Goal: Task Accomplishment & Management: Use online tool/utility

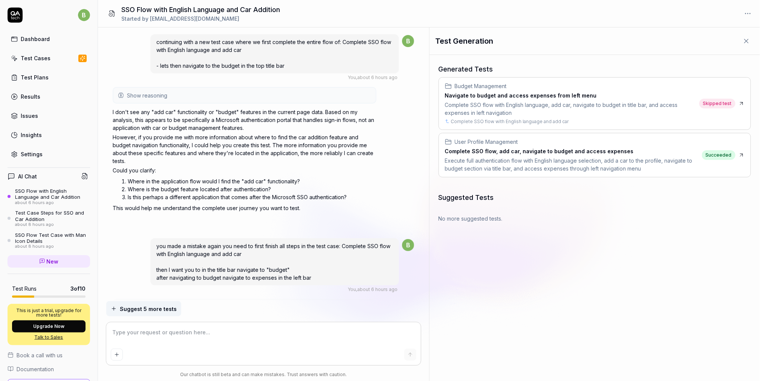
scroll to position [1062, 0]
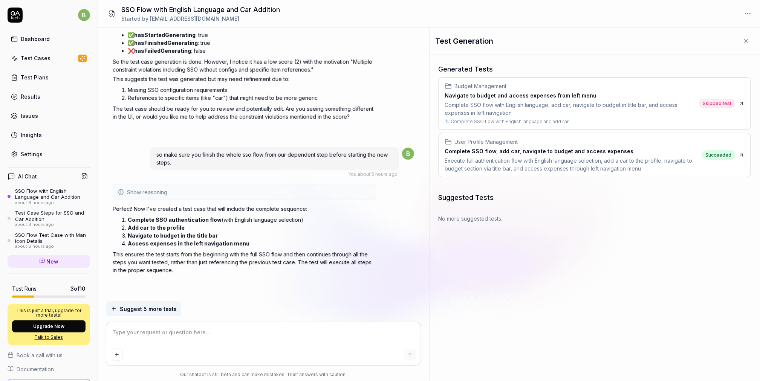
click at [162, 339] on textarea at bounding box center [263, 336] width 305 height 19
type textarea "*"
click at [162, 339] on textarea at bounding box center [263, 336] width 305 height 19
click at [162, 338] on textarea at bounding box center [263, 336] width 305 height 19
click at [163, 337] on textarea at bounding box center [263, 336] width 305 height 19
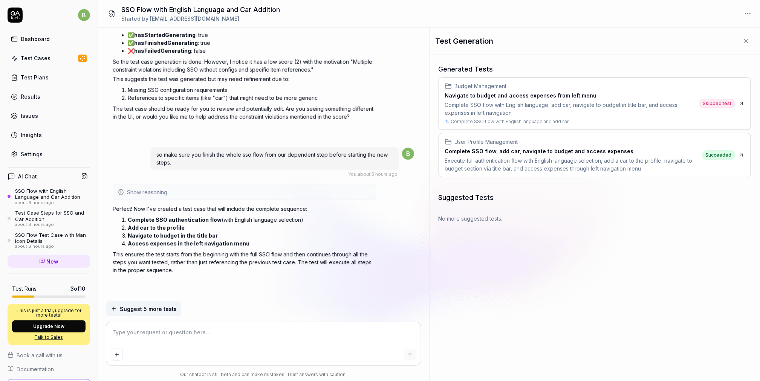
type textarea "o"
type textarea "*"
type textarea "ok"
type textarea "*"
type textarea "ok,"
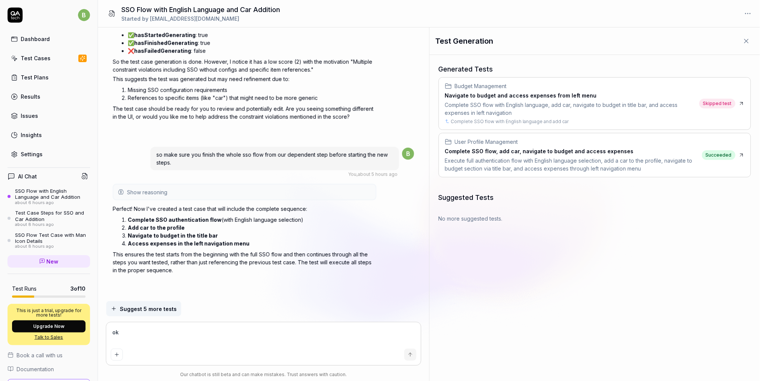
type textarea "*"
type textarea "ok,"
type textarea "*"
type textarea "ok, I"
type textarea "*"
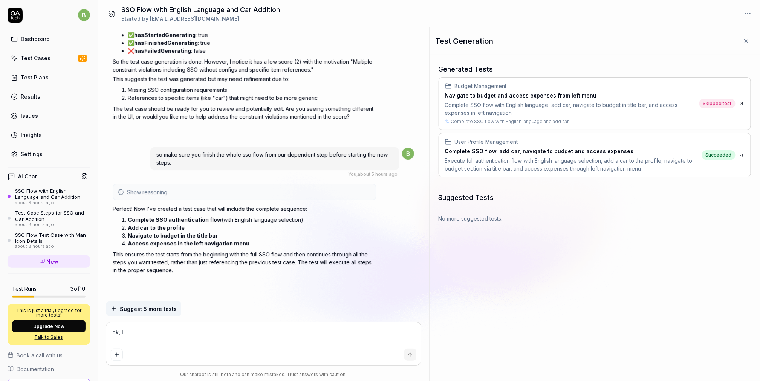
type textarea "ok, I"
type textarea "*"
type textarea "ok, I w"
type textarea "*"
type textarea "ok, I wo"
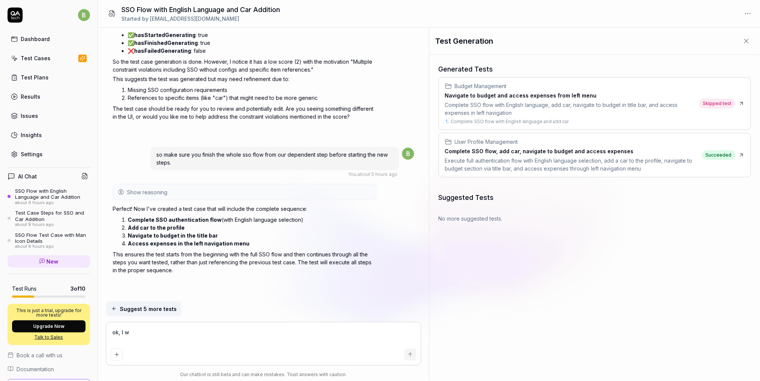
type textarea "*"
type textarea "ok, I wou"
type textarea "*"
type textarea "ok, I woul"
type textarea "*"
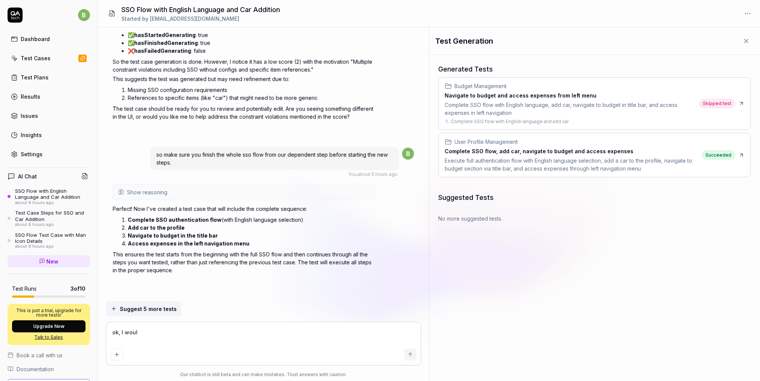
type textarea "ok, I would"
type textarea "*"
type textarea "ok, I would"
type textarea "*"
type textarea "ok, I would l"
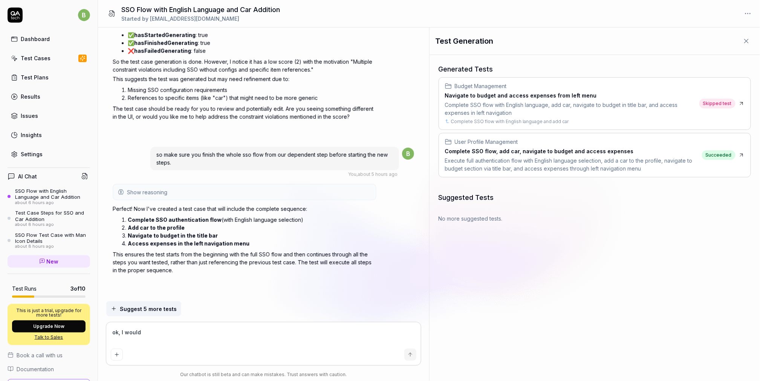
type textarea "*"
type textarea "ok, I would li"
type textarea "*"
type textarea "ok, I would lik"
type textarea "*"
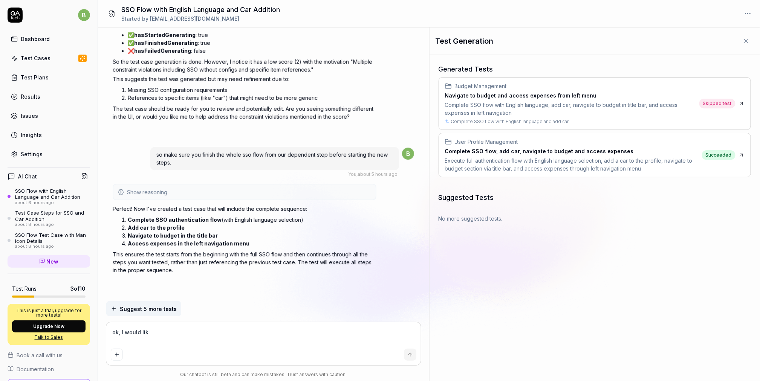
type textarea "ok, I would like"
type textarea "*"
type textarea "ok, I would like"
type textarea "*"
type textarea "ok, I would like t"
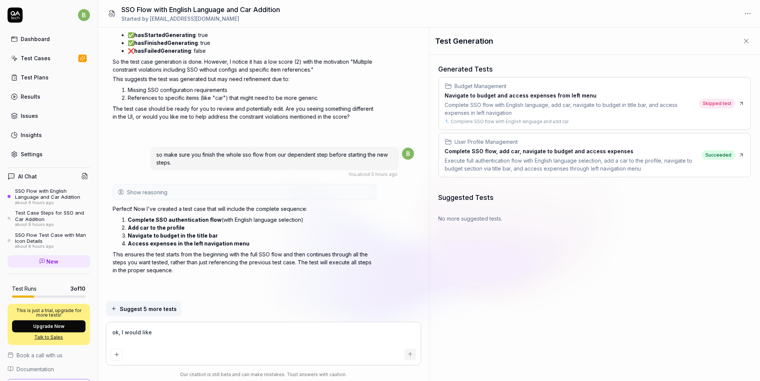
type textarea "*"
type textarea "ok, I would like to"
type textarea "*"
type textarea "ok, I would like to"
type textarea "*"
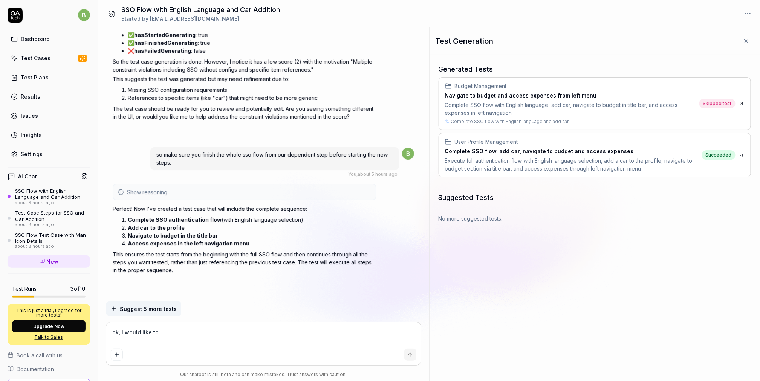
type textarea "ok, I would like to t"
type textarea "*"
type textarea "ok, I would like to"
type textarea "*"
type textarea "ok, I would like to d"
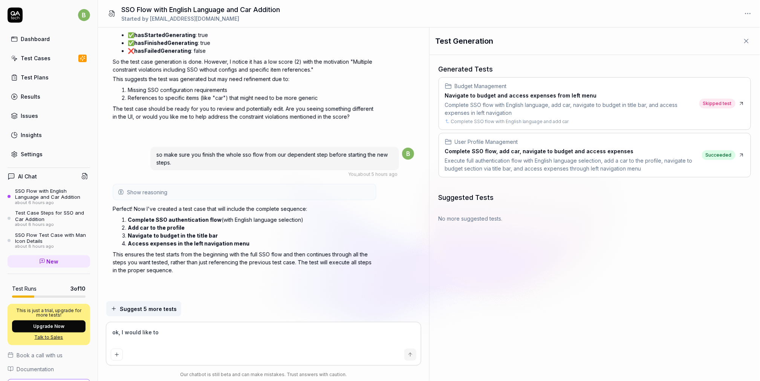
type textarea "*"
type textarea "ok, I would like to do"
type textarea "*"
type textarea "ok, I would like to do"
type textarea "*"
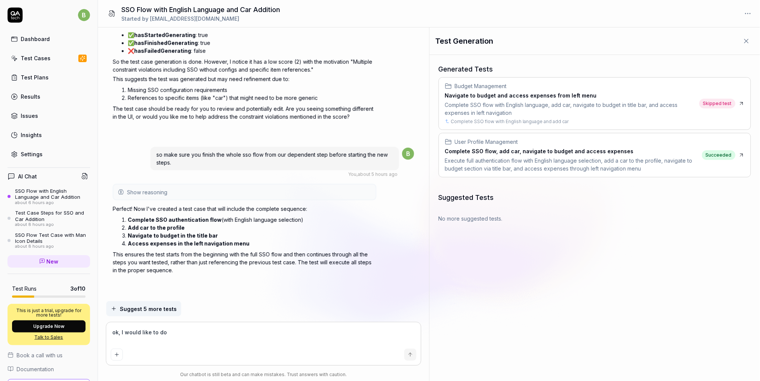
type textarea "ok, I would like to do a"
type textarea "*"
type textarea "ok, I would like to do an"
type textarea "*"
type textarea "ok, I would like to do ano"
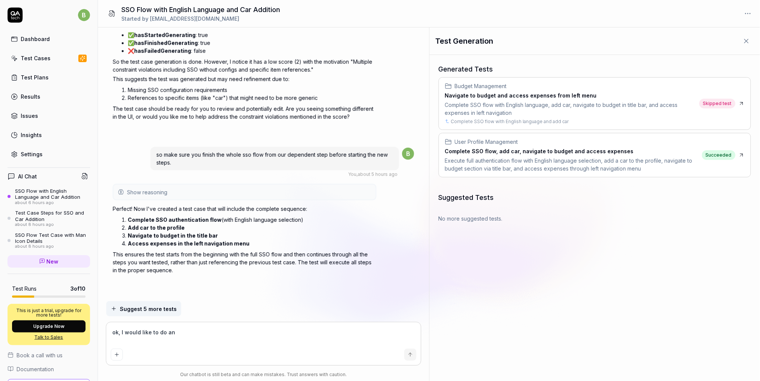
type textarea "*"
type textarea "ok, I would like to do anot"
type textarea "*"
type textarea "ok, I would like to do anoth"
type textarea "*"
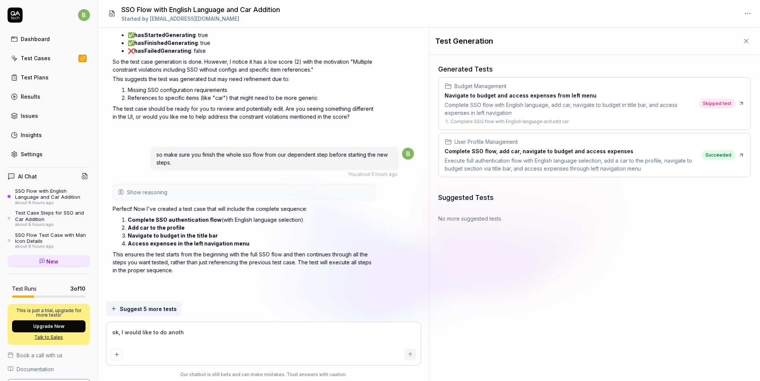
type textarea "ok, I would like to do anothe"
type textarea "*"
type textarea "ok, I would like to do another"
type textarea "*"
type textarea "ok, I would like to do another"
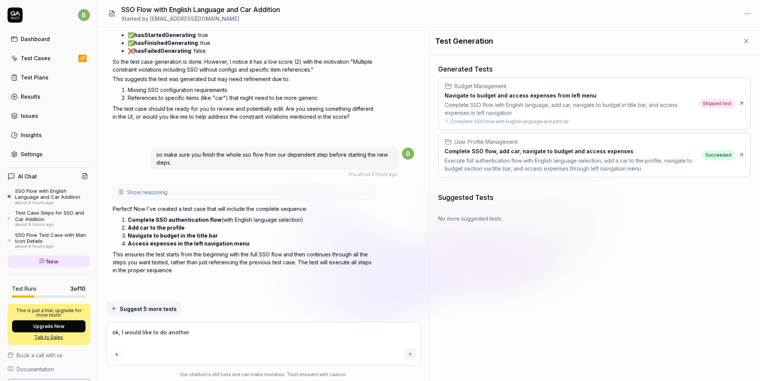
type textarea "*"
type textarea "ok, I would like to do another t"
type textarea "*"
type textarea "ok, I would like to do another te"
type textarea "*"
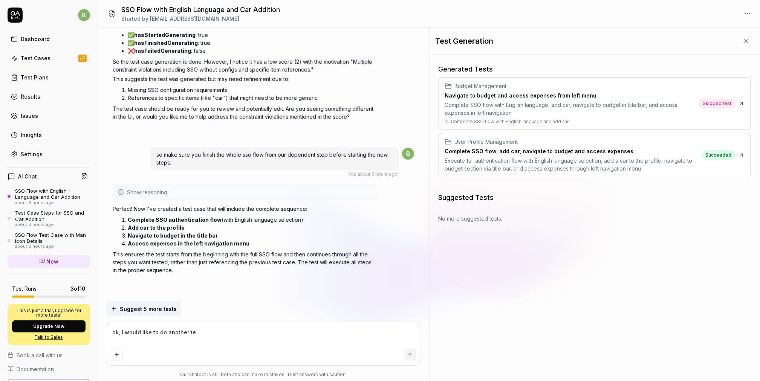
type textarea "ok, I would like to do another tes"
type textarea "*"
type textarea "ok, I would like to do another test"
type textarea "*"
type textarea "ok, I would like to do another test"
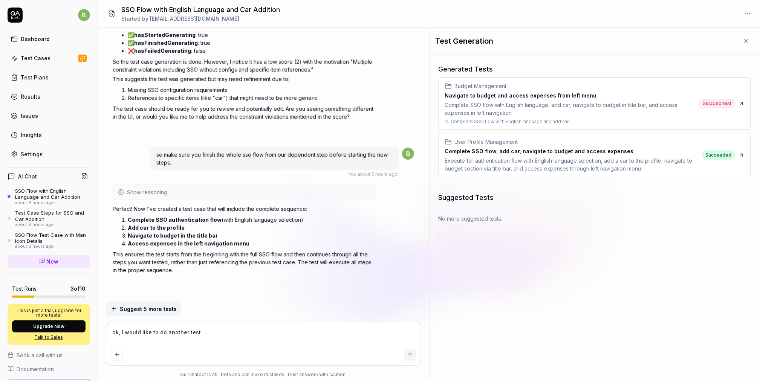
type textarea "*"
type textarea "ok, I would like to do another test c"
type textarea "*"
type textarea "ok, I would like to do another test ca"
type textarea "*"
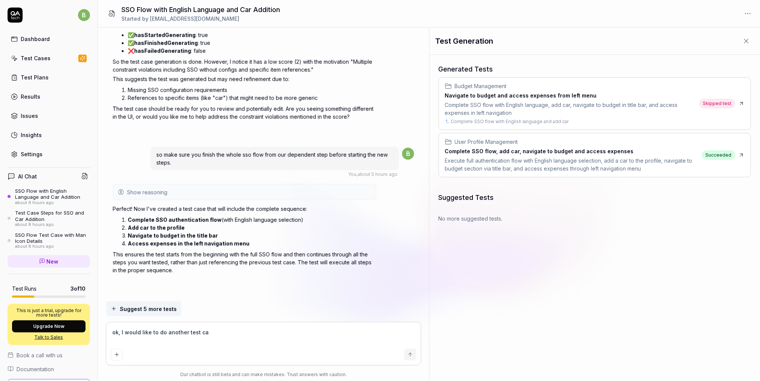
type textarea "ok, I would like to do another test cas"
type textarea "*"
type textarea "ok, I would like to do another test case"
type textarea "*"
type textarea "ok, I would like to do another test case"
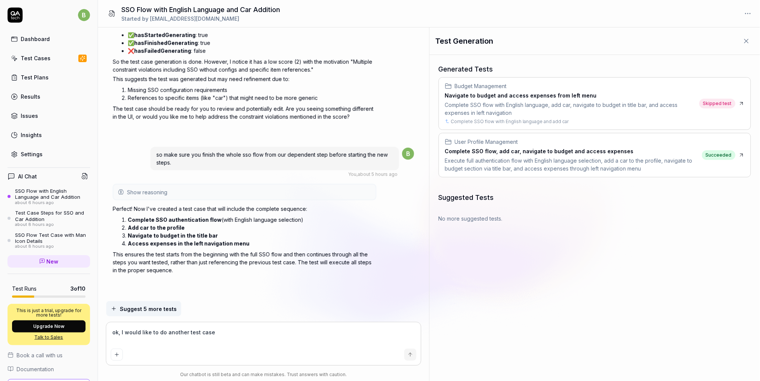
type textarea "*"
type textarea "ok, I would like to do another test case j"
type textarea "*"
type textarea "ok, I would like to do another test case ju"
type textarea "*"
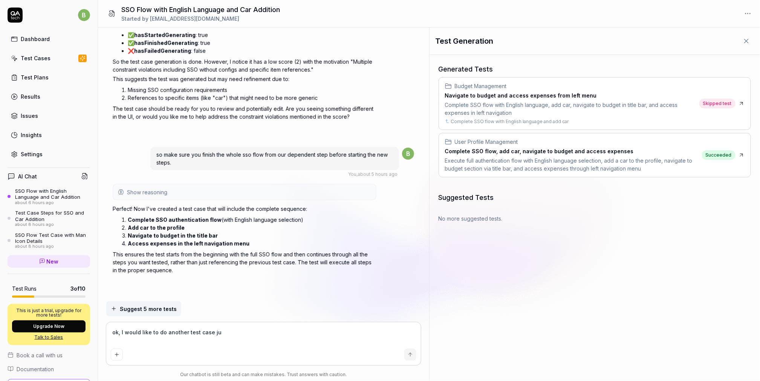
type textarea "ok, I would like to do another test case jus"
type textarea "*"
type textarea "ok, I would like to do another test case just"
type textarea "*"
type textarea "ok, I would like to do another test case just"
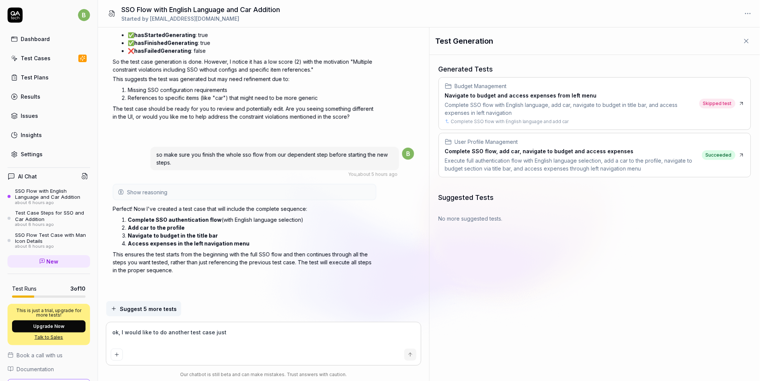
type textarea "*"
type textarea "ok, I would like to do another test case just t"
type textarea "*"
type textarea "ok, I would like to do another test case just th"
type textarea "*"
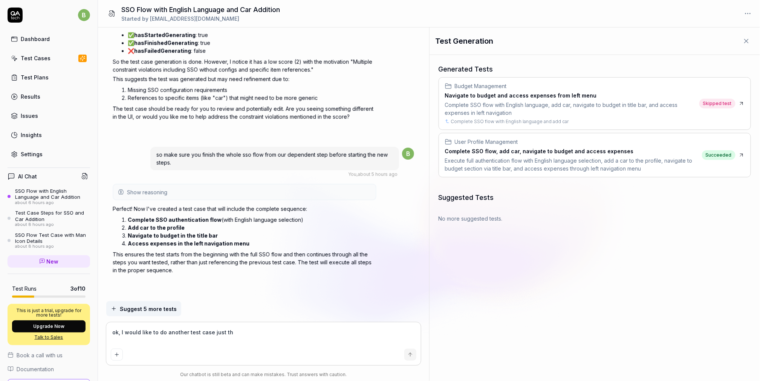
type textarea "ok, I would like to do another test case just the"
type textarea "*"
type textarea "ok, I would like to do another test case just the"
type textarea "*"
type textarea "ok, I would like to do another test case just the sa"
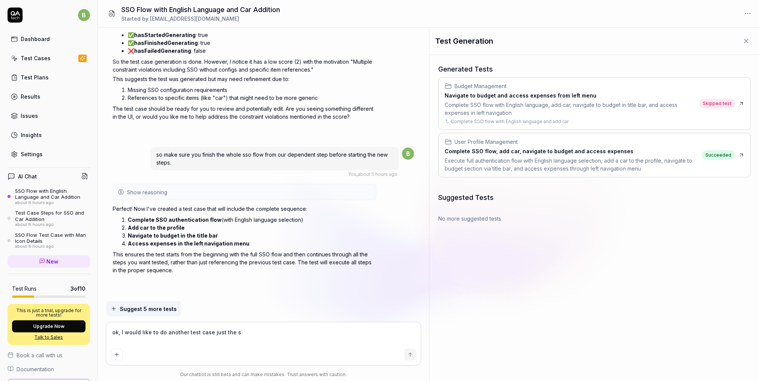
type textarea "*"
type textarea "ok, I would like to do another test case just the sam"
type textarea "*"
type textarea "ok, I would like to do another test case just the same"
type textarea "*"
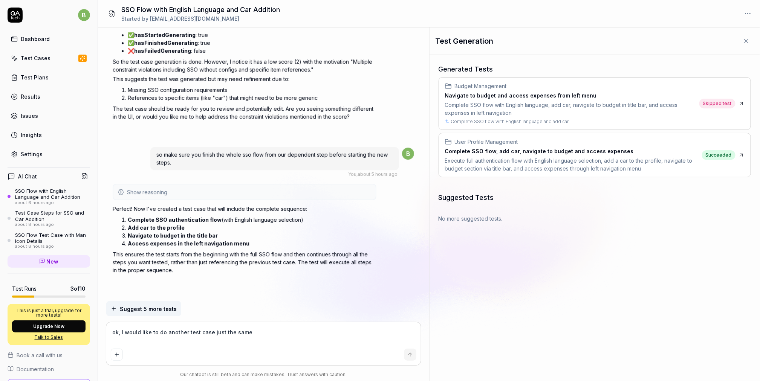
type textarea "ok, I would like to do another test case just the same"
type textarea "*"
type textarea "ok, I would like to do another test case just the same e"
type textarea "*"
type textarea "ok, I would like to do another test case just the same ex"
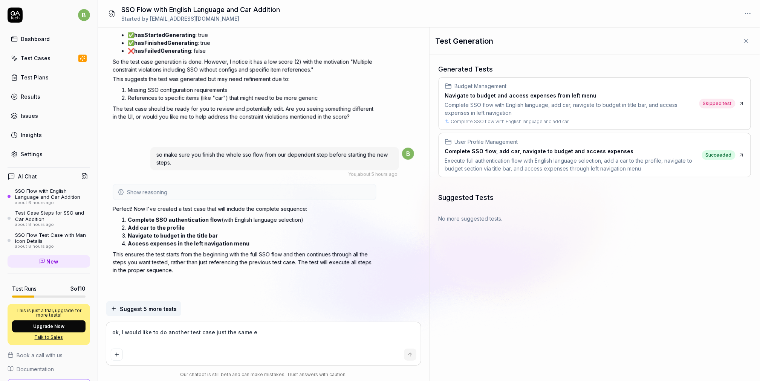
type textarea "*"
type textarea "ok, I would like to do another test case just the same exc"
type textarea "*"
type textarea "ok, I would like to do another test case just the same exce"
type textarea "*"
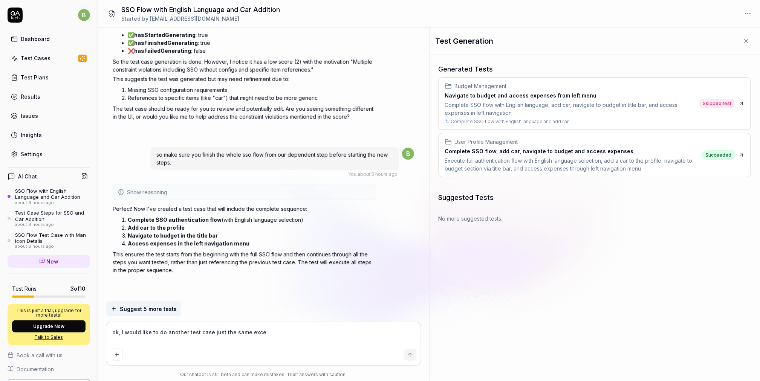
type textarea "ok, I would like to do another test case just the same excep"
type textarea "*"
type textarea "ok, I would like to do another test case just the same except"
type textarea "*"
type textarea "ok, I would like to do another test case just the same except"
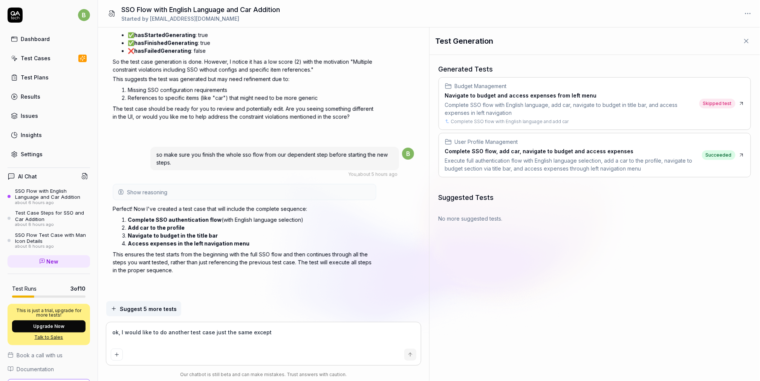
type textarea "*"
type textarea "ok, I would like to do another test case just the same except i"
type textarea "*"
type textarea "ok, I would like to do another test case just the same except in"
type textarea "*"
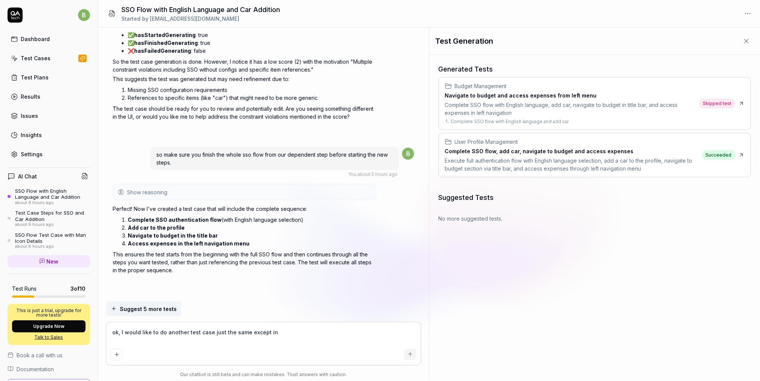
type textarea "ok, I would like to do another test case just the same except ins"
type textarea "*"
type textarea "ok, I would like to do another test case just the same except inst"
type textarea "*"
type textarea "ok, I would like to do another test case just the same except inste"
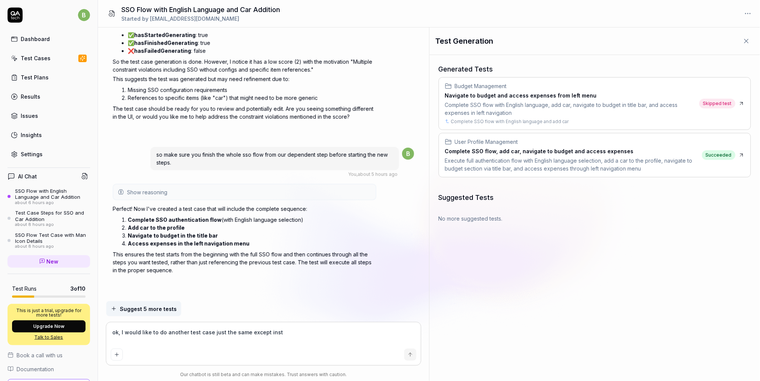
type textarea "*"
type textarea "ok, I would like to do another test case just the same except insted"
type textarea "*"
type textarea "ok, I would like to do another test case just the same except inste"
type textarea "*"
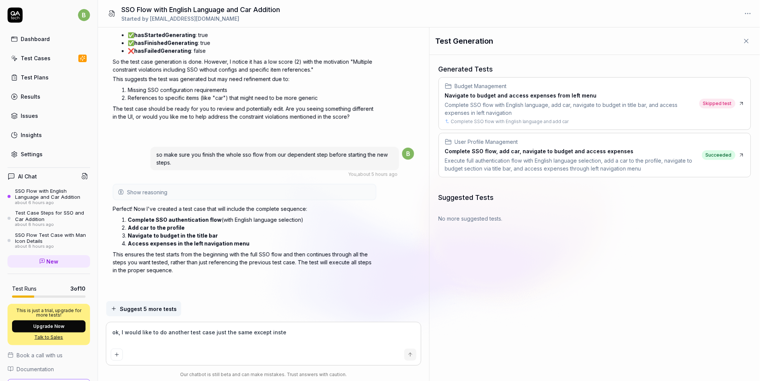
type textarea "ok, I would like to do another test case just the same except instea"
type textarea "*"
type textarea "ok, I would like to do another test case just the same except instead"
type textarea "*"
type textarea "ok, I would like to do another test case just the same except instead"
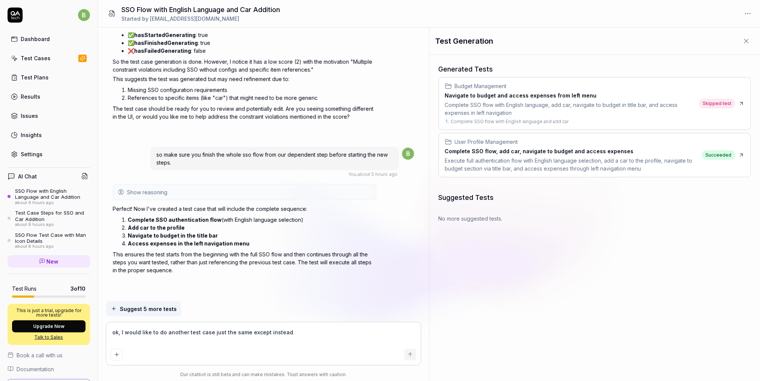
type textarea "*"
type textarea "ok, I would like to do another test case just the same except instead o"
type textarea "*"
type textarea "ok, I would like to do another test case just the same except instead of"
type textarea "*"
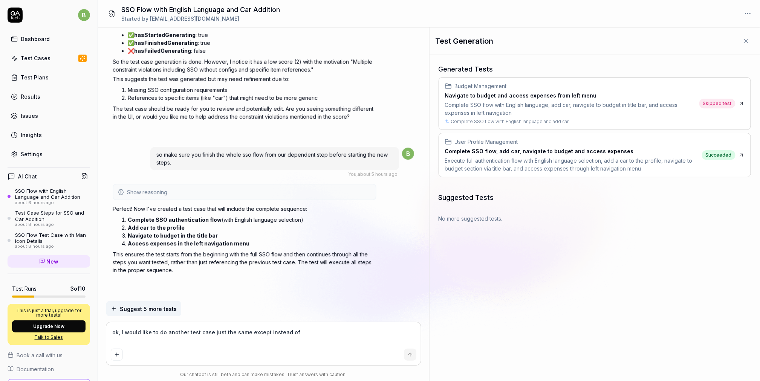
type textarea "ok, I would like to do another test case just the same except instead of"
type textarea "*"
type textarea "ok, I would like to do another test case just the same except instead of e"
type textarea "*"
type textarea "ok, I would like to do another test case just the same except instead of"
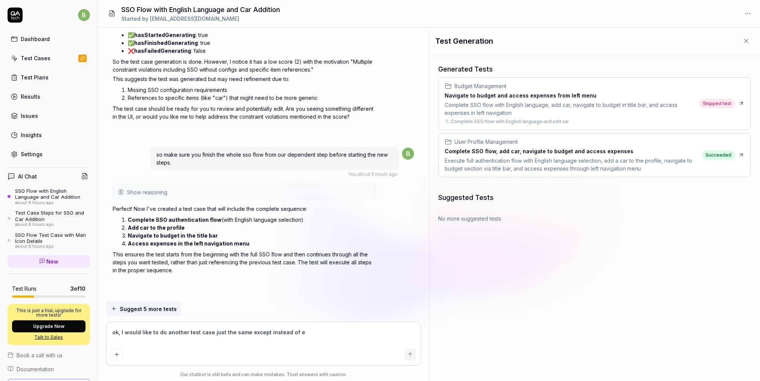
type textarea "*"
type textarea "ok, I would like to do another test case just the same except instead of a"
type textarea "*"
type textarea "ok, I would like to do another test case just the same except instead of ac"
type textarea "*"
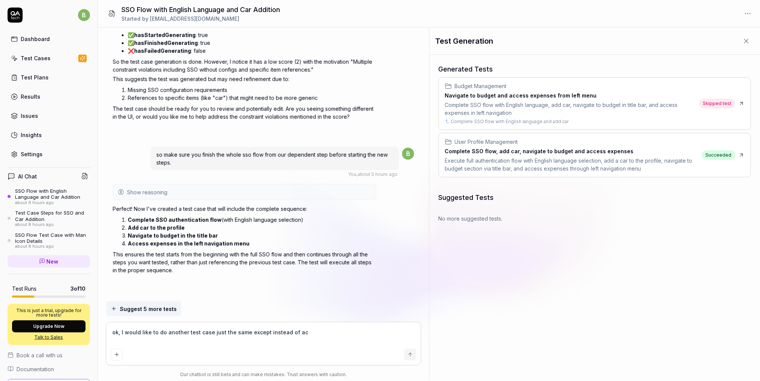
type textarea "ok, I would like to do another test case just the same except instead of acc"
type textarea "*"
type textarea "ok, I would like to do another test case just the same except instead of acce"
type textarea "*"
type textarea "ok, I would like to do another test case just the same except instead of acces"
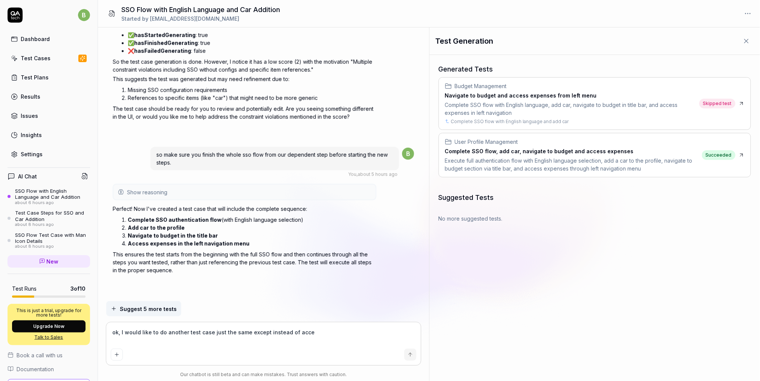
type textarea "*"
type textarea "ok, I would like to do another test case just the same except instead of access"
type textarea "*"
type textarea "ok, I would like to do another test case just the same except instead of accessi"
type textarea "*"
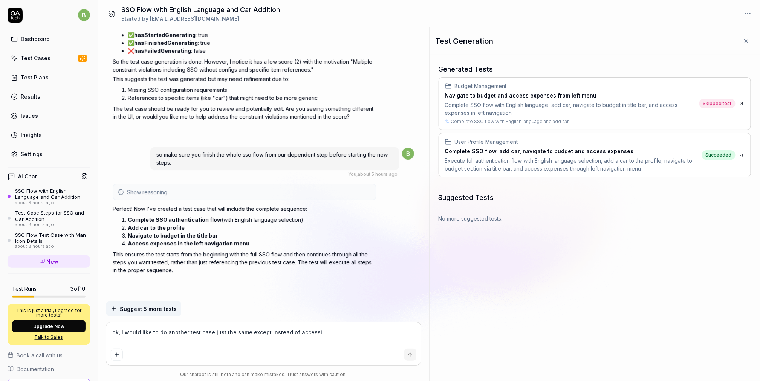
type textarea "ok, I would like to do another test case just the same except instead of access…"
type textarea "*"
type textarea "ok, I would like to do another test case just the same except instead of access…"
type textarea "*"
type textarea "ok, I would like to do another test case just the same except instead of access…"
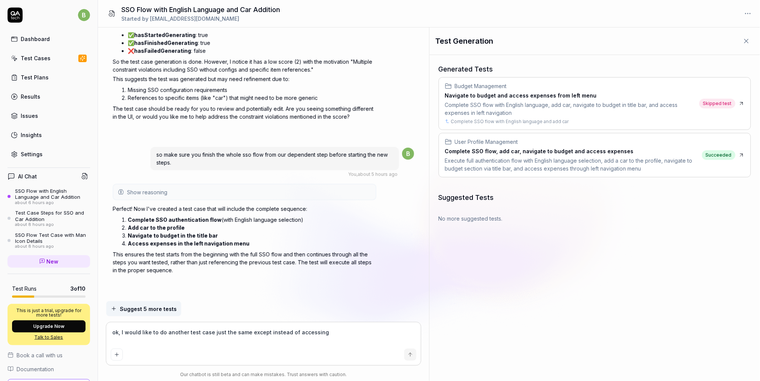
type textarea "*"
type textarea "ok, I would like to do another test case just the same except instead of access…"
type textarea "*"
type textarea "ok, I would like to do another test case just the same except instead of access…"
type textarea "*"
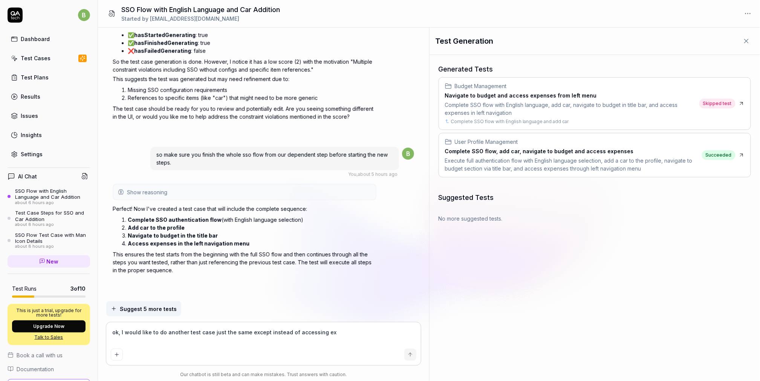
type textarea "ok, I would like to do another test case just the same except instead of access…"
type textarea "*"
type textarea "ok, I would like to do another test case just the same except instead of access…"
type textarea "*"
type textarea "ok, I would like to do another test case just the same except instead of access…"
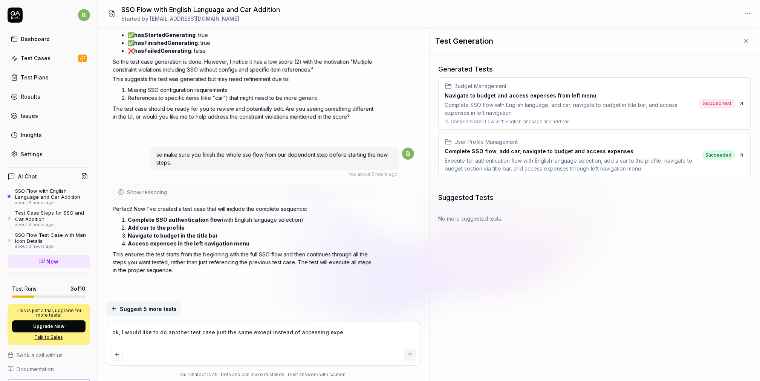
type textarea "*"
type textarea "ok, I would like to do another test case just the same except instead of access…"
type textarea "*"
type textarea "ok, I would like to do another test case just the same except instead of access…"
type textarea "*"
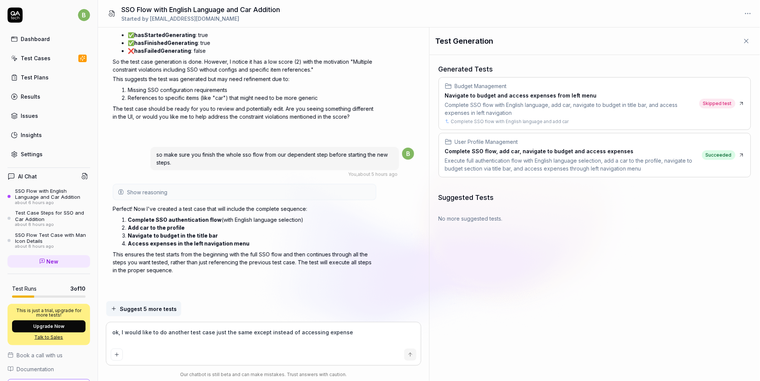
type textarea "ok, I would like to do another test case just the same except instead of access…"
type textarea "*"
type textarea "ok, I would like to do another test case just the same except instead of access…"
type textarea "*"
type textarea "ok, I would like to do another test case just the same except instead of access…"
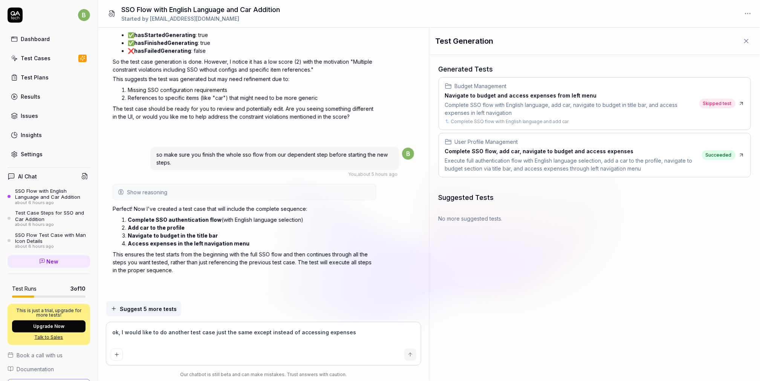
type textarea "*"
type textarea "ok, I would like to do another test case just the same except instead of access…"
type textarea "*"
type textarea "ok, I would like to do another test case just the same except instead of access…"
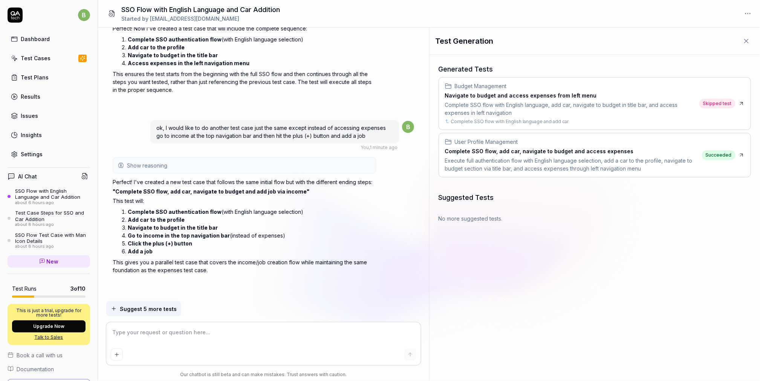
scroll to position [1243, 0]
click at [46, 56] on div "Test Cases" at bounding box center [36, 58] width 30 height 8
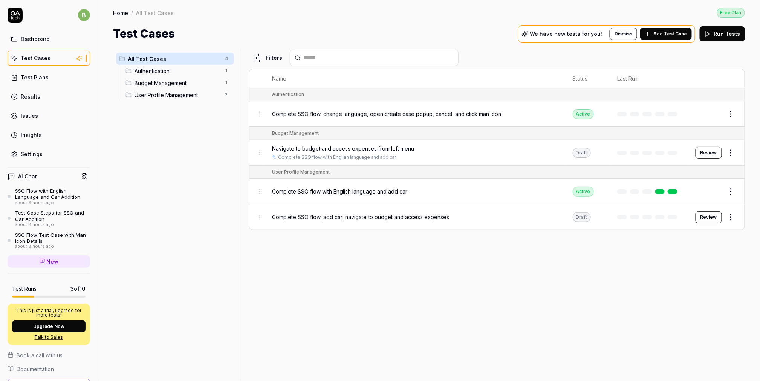
click at [151, 84] on span "Budget Management" at bounding box center [177, 83] width 86 height 8
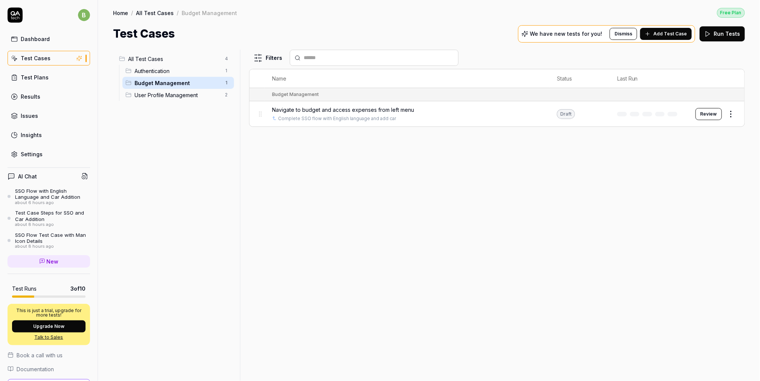
click at [151, 93] on span "User Profile Management" at bounding box center [177, 95] width 86 height 8
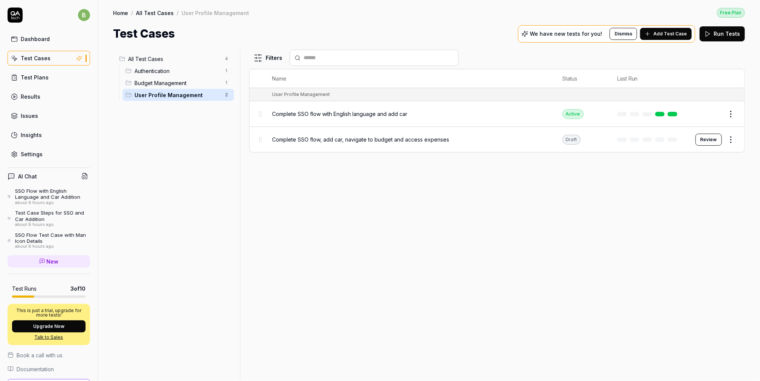
click at [40, 198] on div "SSO Flow with English Language and Car Addition" at bounding box center [52, 194] width 75 height 12
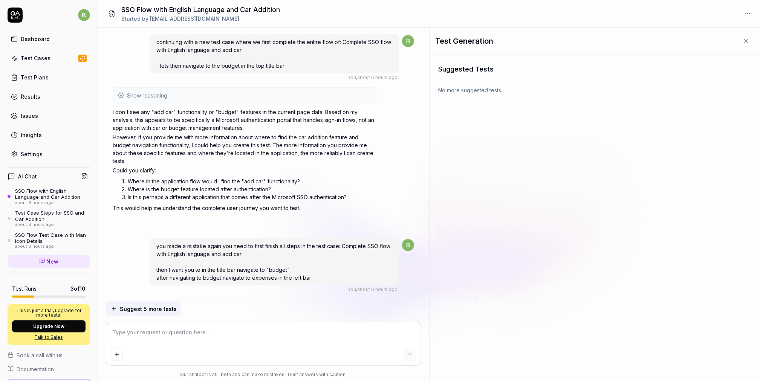
scroll to position [1182, 0]
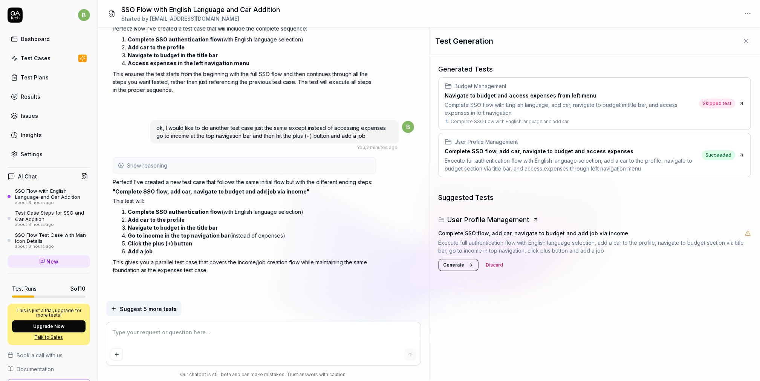
click at [153, 341] on textarea at bounding box center [263, 336] width 305 height 19
click at [456, 267] on span "Generate" at bounding box center [453, 265] width 21 height 7
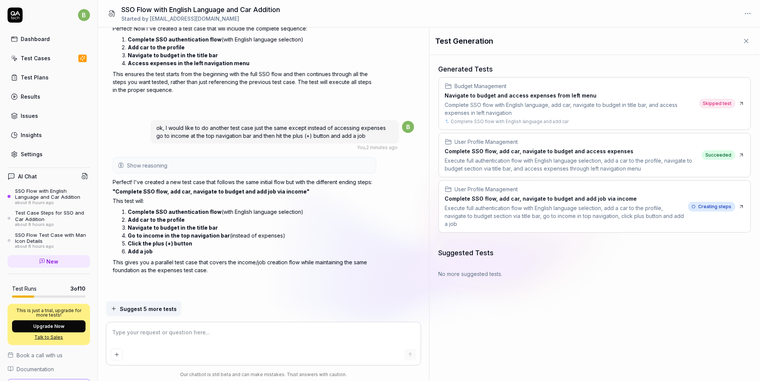
click at [742, 204] on icon at bounding box center [741, 207] width 6 height 6
click at [130, 338] on textarea at bounding box center [263, 336] width 305 height 19
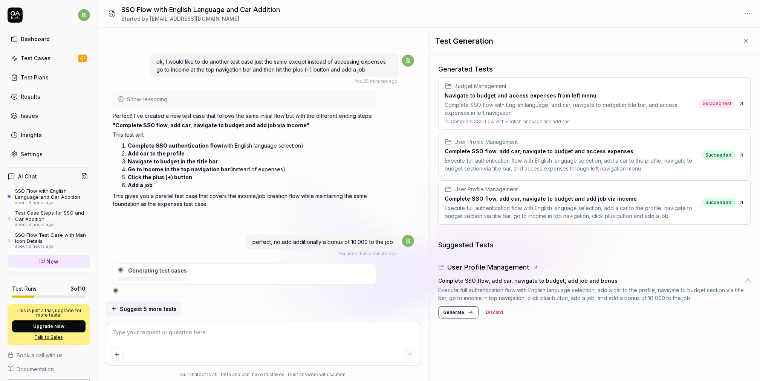
scroll to position [1362, 0]
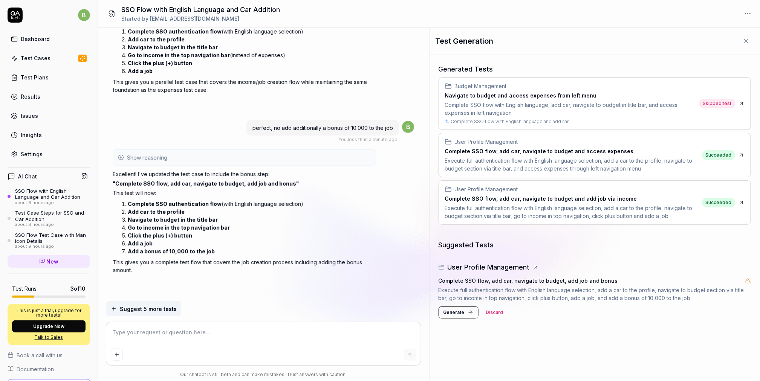
click at [457, 313] on span "Generate" at bounding box center [453, 312] width 21 height 7
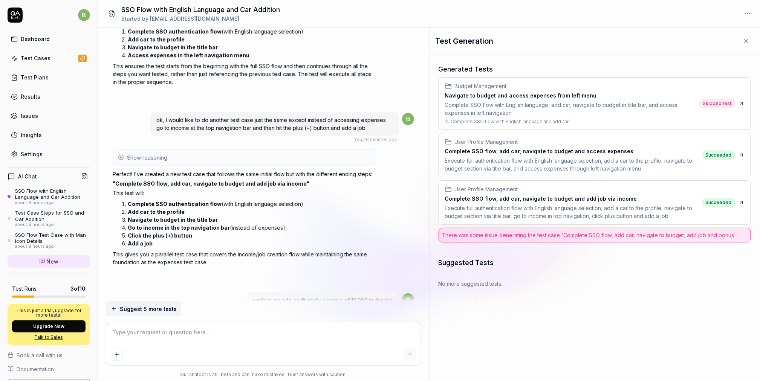
scroll to position [1362, 0]
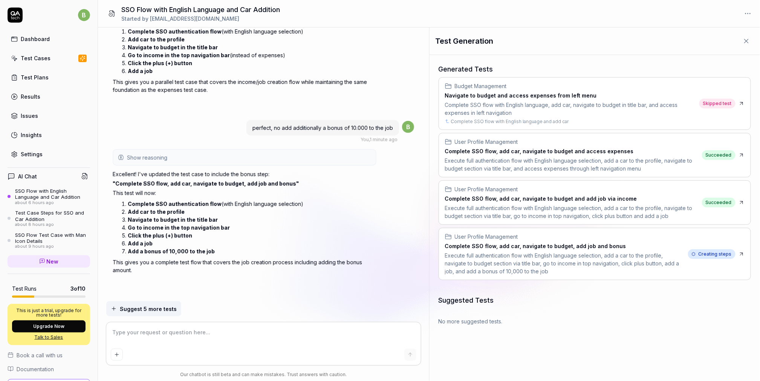
type textarea "*"
click at [741, 251] on icon at bounding box center [741, 254] width 6 height 6
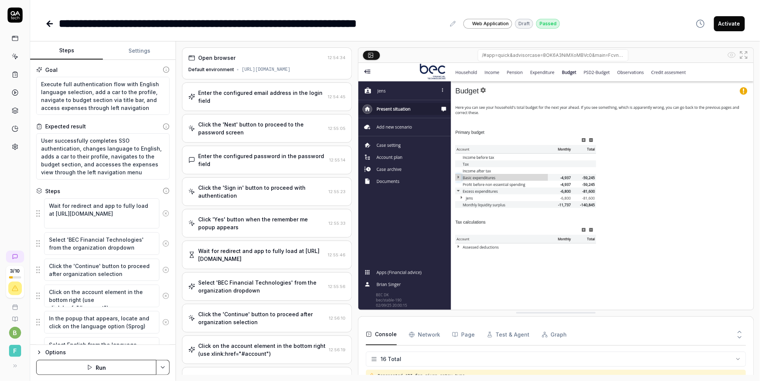
scroll to position [220, 0]
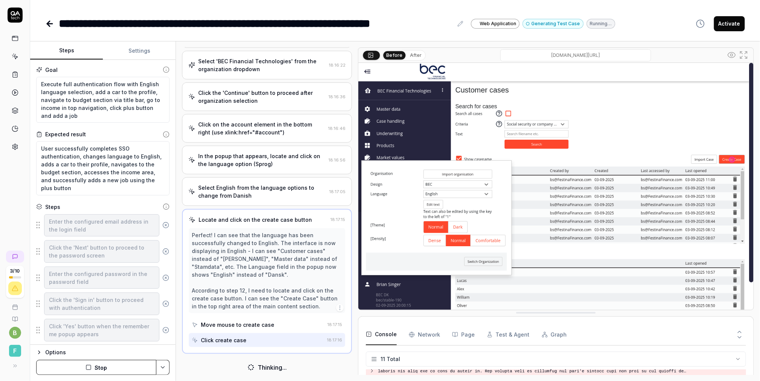
scroll to position [119, 0]
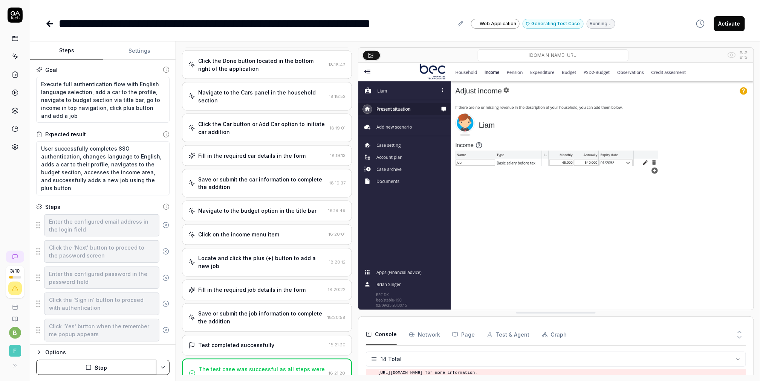
scroll to position [718, 0]
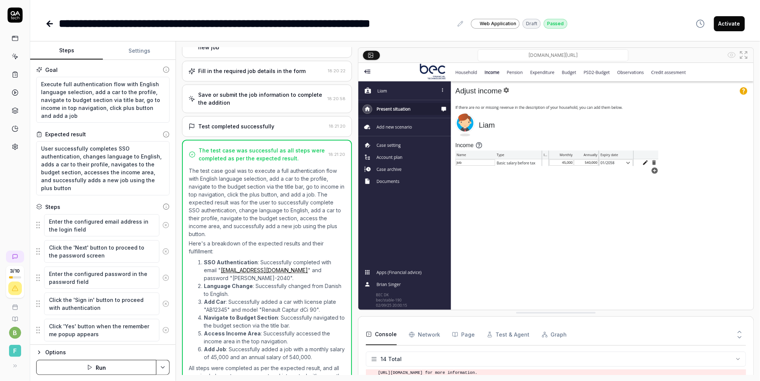
type textarea "*"
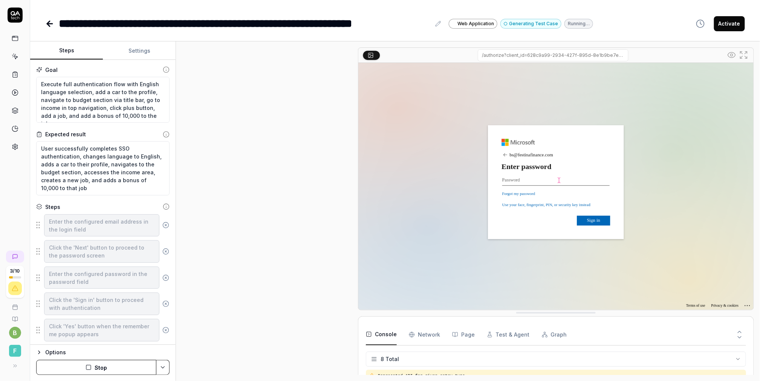
scroll to position [73, 0]
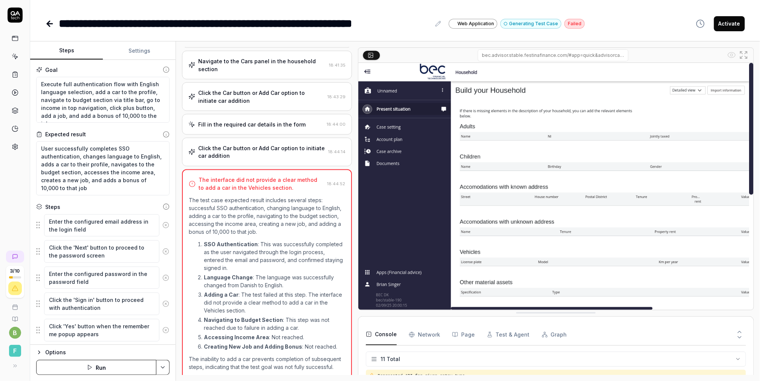
drag, startPoint x: 584, startPoint y: 313, endPoint x: 656, endPoint y: 317, distance: 72.1
click at [748, 53] on icon at bounding box center [743, 54] width 9 height 9
click at [11, 37] on link at bounding box center [15, 39] width 14 height 14
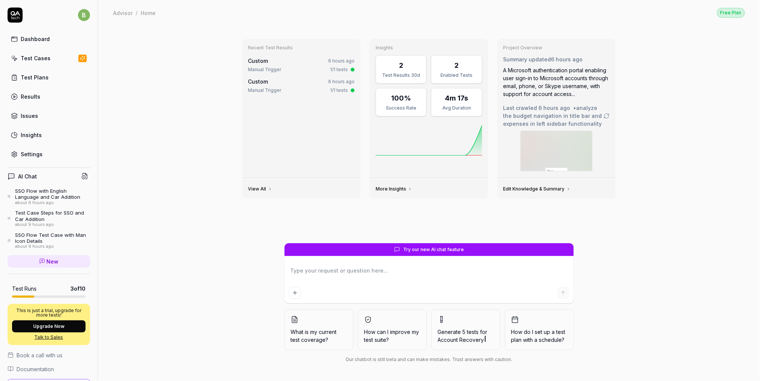
type textarea "*"
click at [38, 58] on div "Test Cases" at bounding box center [36, 58] width 30 height 8
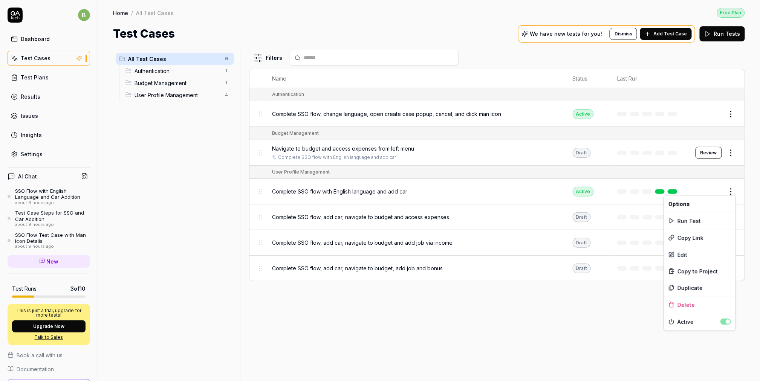
click at [732, 187] on html "b Dashboard Test Cases Test Plans Results Issues Insights Settings AI Chat SSO …" at bounding box center [380, 190] width 760 height 381
drag, startPoint x: 178, startPoint y: 129, endPoint x: 204, endPoint y: 96, distance: 42.4
click at [178, 129] on html "b Dashboard Test Cases Test Plans Results Issues Insights Settings AI Chat SSO …" at bounding box center [380, 190] width 760 height 381
click at [170, 70] on span "Authentication" at bounding box center [177, 71] width 86 height 8
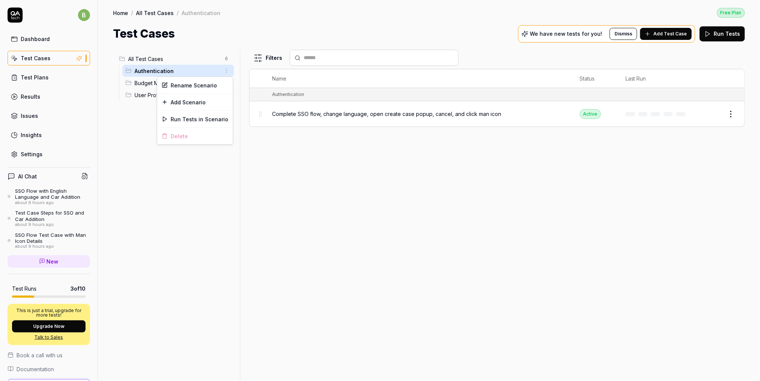
click at [228, 71] on html "b Dashboard Test Cases Test Plans Results Issues Insights Settings AI Chat SSO …" at bounding box center [380, 190] width 760 height 381
click at [137, 109] on html "b Dashboard Test Cases Test Plans Results Issues Insights Settings AI Chat SSO …" at bounding box center [380, 190] width 760 height 381
click at [157, 86] on span "Budget Management" at bounding box center [177, 83] width 86 height 8
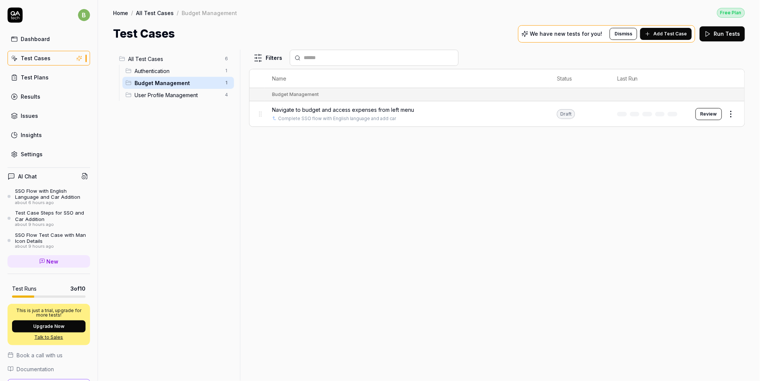
click at [159, 96] on span "User Profile Management" at bounding box center [177, 95] width 86 height 8
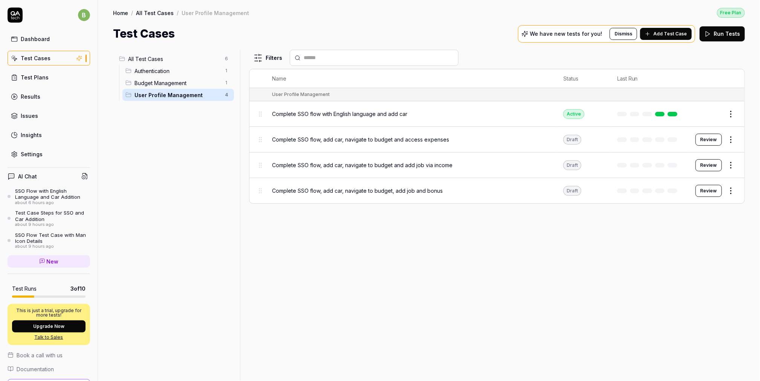
click at [729, 112] on html "b Dashboard Test Cases Test Plans Results Issues Insights Settings AI Chat SSO …" at bounding box center [380, 190] width 760 height 381
click at [214, 95] on html "b Dashboard Test Cases Test Plans Results Issues Insights Settings AI Chat SSO …" at bounding box center [380, 190] width 760 height 381
click at [726, 112] on html "b Dashboard Test Cases Test Plans Results Issues Insights Settings AI Chat SSO …" at bounding box center [380, 190] width 760 height 381
click at [177, 67] on html "b Dashboard Test Cases Test Plans Results Issues Insights Settings AI Chat SSO …" at bounding box center [380, 190] width 760 height 381
click at [170, 69] on span "Authentication" at bounding box center [177, 71] width 86 height 8
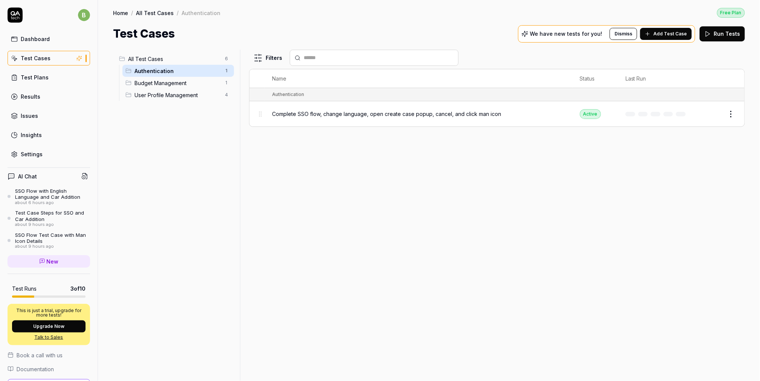
click at [227, 75] on div "Authentication 1" at bounding box center [177, 71] width 111 height 12
click at [225, 72] on html "b Dashboard Test Cases Test Plans Results Issues Insights Settings AI Chat SSO …" at bounding box center [380, 190] width 760 height 381
click at [145, 97] on html "b Dashboard Test Cases Test Plans Results Issues Insights Settings AI Chat SSO …" at bounding box center [380, 190] width 760 height 381
click at [145, 96] on span "User Profile Management" at bounding box center [177, 95] width 86 height 8
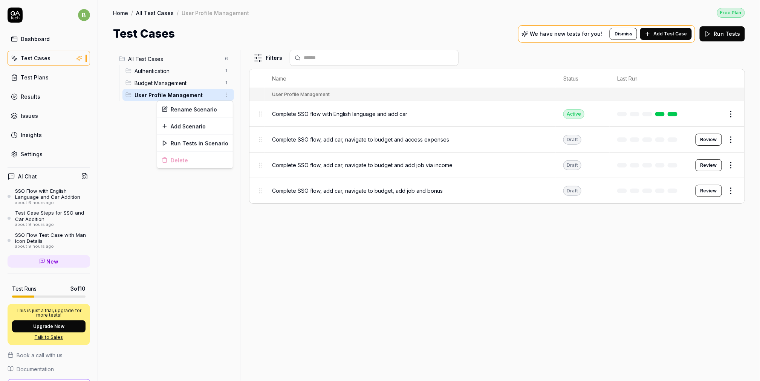
click at [228, 95] on html "b Dashboard Test Cases Test Plans Results Issues Insights Settings AI Chat SSO …" at bounding box center [380, 190] width 760 height 381
click at [207, 124] on div "Add Scenario" at bounding box center [195, 126] width 76 height 17
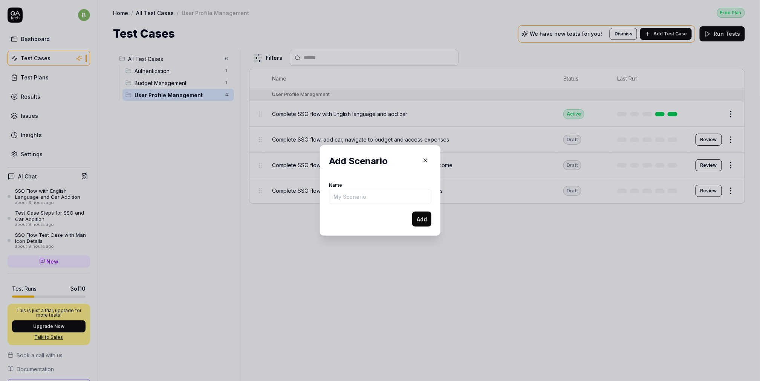
click at [360, 197] on input "Name" at bounding box center [380, 196] width 102 height 15
type input "Add salary"
click at [412, 212] on button "Add" at bounding box center [421, 219] width 19 height 15
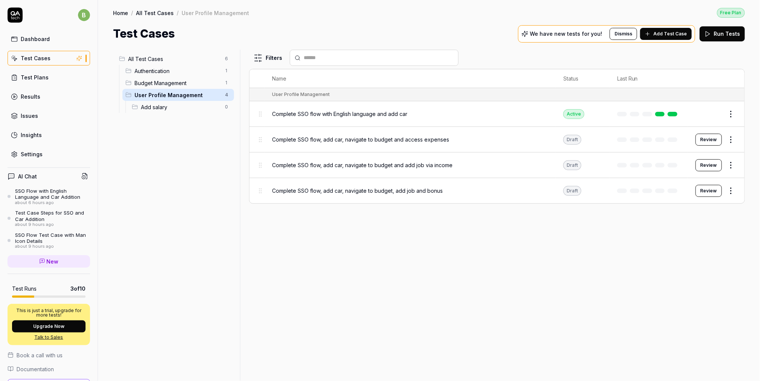
click at [192, 110] on span "Add salary" at bounding box center [180, 107] width 79 height 8
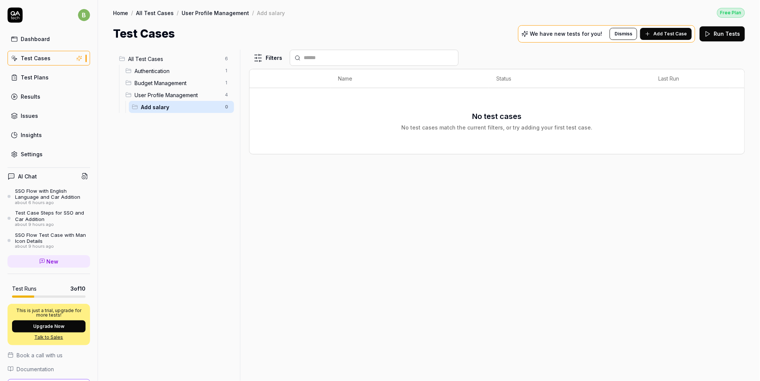
click at [659, 36] on span "Add Test Case" at bounding box center [670, 34] width 34 height 7
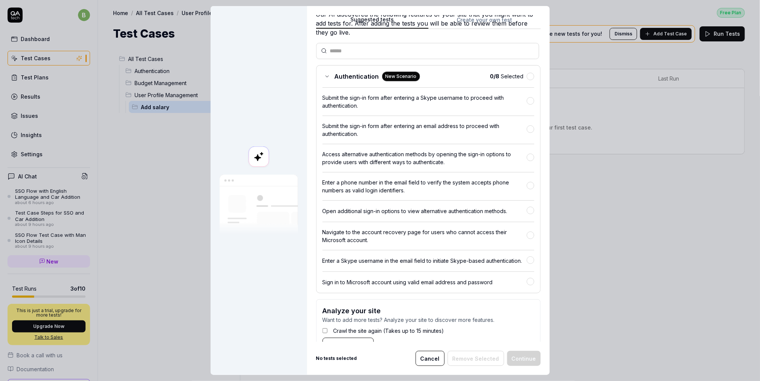
scroll to position [62, 0]
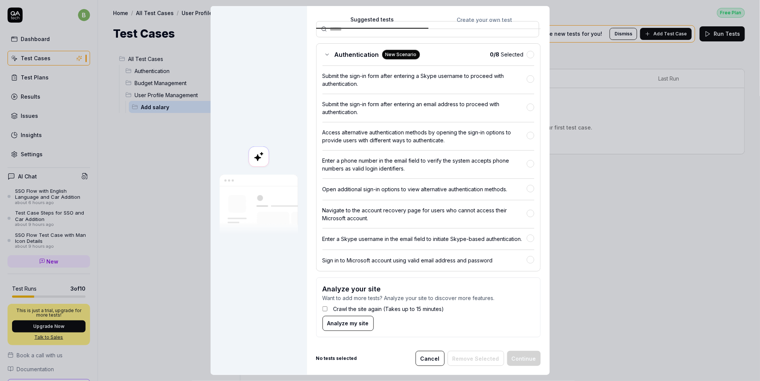
click at [345, 308] on label "Crawl the site again (Takes up to 15 minutes)" at bounding box center [388, 309] width 111 height 8
click at [345, 319] on span "Analyze my site" at bounding box center [347, 323] width 41 height 8
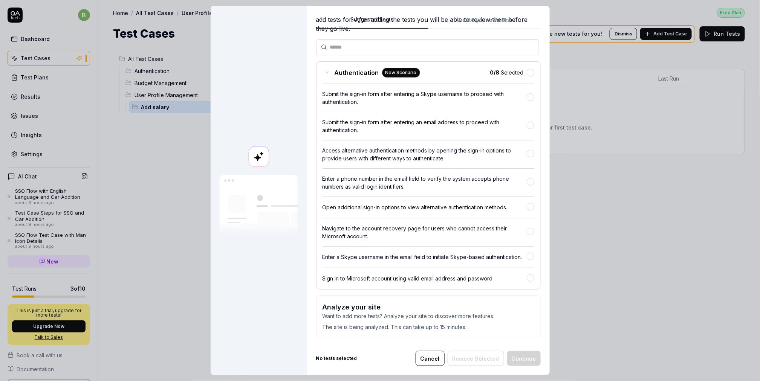
scroll to position [0, 0]
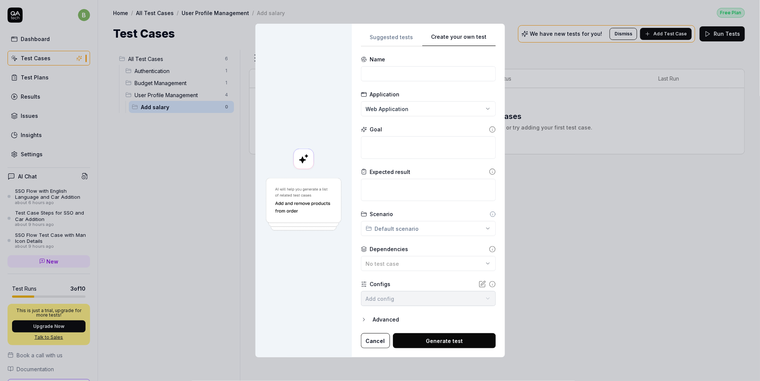
click at [468, 21] on div "Create your own test Suggested tests Create your own test Name Application Web …" at bounding box center [380, 190] width 760 height 381
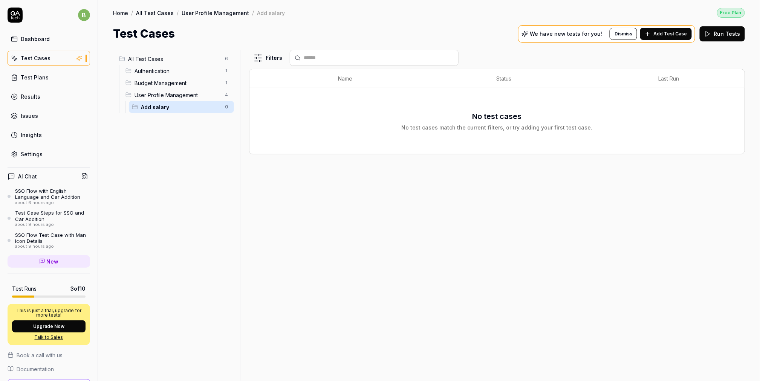
click at [673, 32] on span "Add Test Case" at bounding box center [670, 34] width 34 height 7
